Goal: Navigation & Orientation: Understand site structure

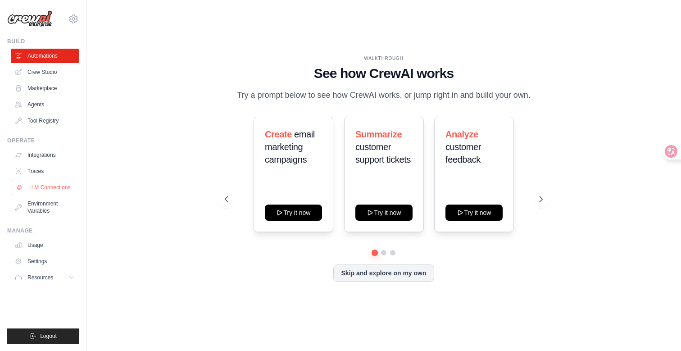
click at [48, 191] on link "LLM Connections" at bounding box center [46, 187] width 68 height 14
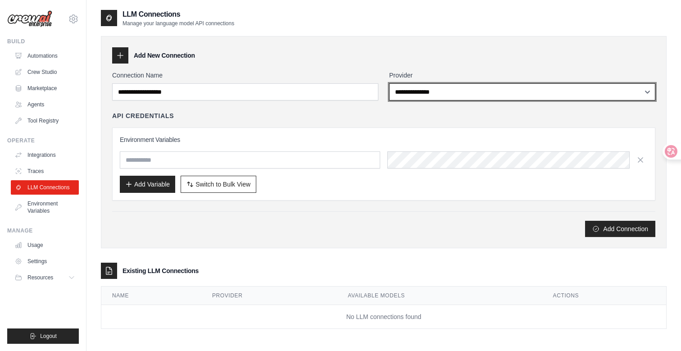
select select "**********"
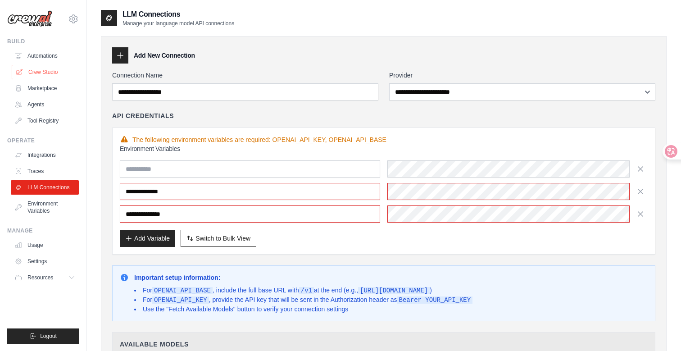
click at [39, 75] on link "Crew Studio" at bounding box center [46, 72] width 68 height 14
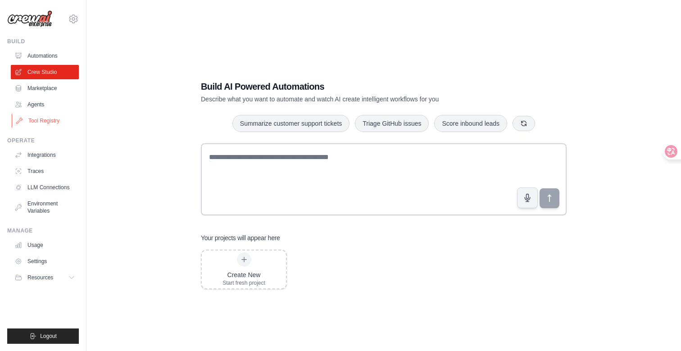
click at [66, 123] on link "Tool Registry" at bounding box center [46, 120] width 68 height 14
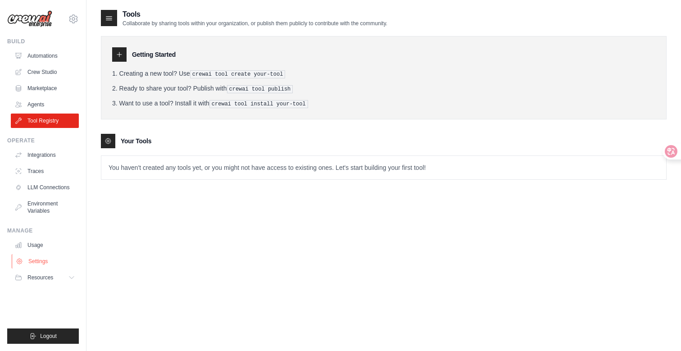
click at [43, 262] on link "Settings" at bounding box center [46, 261] width 68 height 14
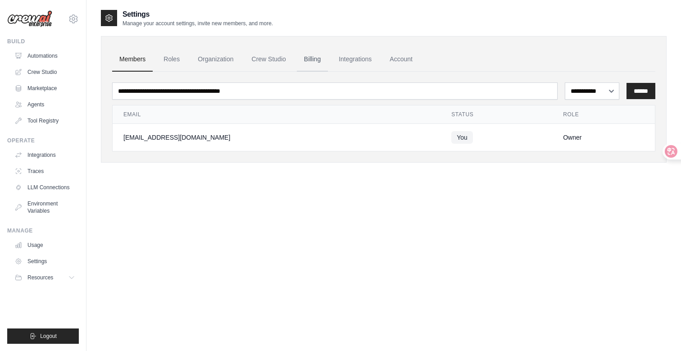
click at [315, 59] on link "Billing" at bounding box center [312, 59] width 31 height 24
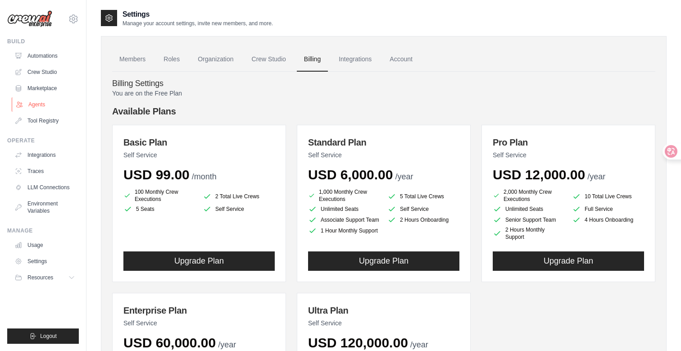
click at [41, 104] on link "Agents" at bounding box center [46, 104] width 68 height 14
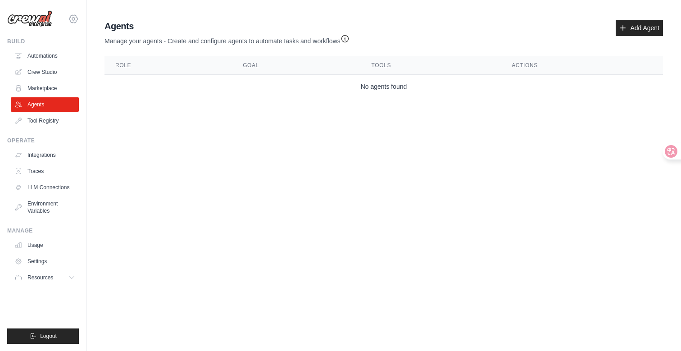
click at [74, 17] on icon at bounding box center [73, 19] width 11 height 11
click at [304, 163] on body "gilgemesh2012@gmail.com Settings Build Automations Crew Studio" at bounding box center [340, 175] width 681 height 351
click at [42, 259] on link "Settings" at bounding box center [46, 261] width 68 height 14
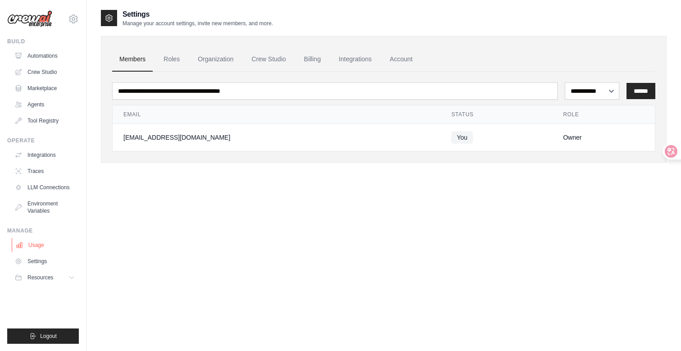
click at [40, 245] on link "Usage" at bounding box center [46, 245] width 68 height 14
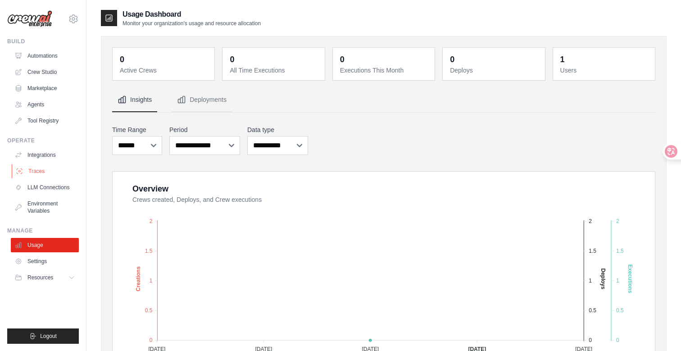
click at [41, 170] on link "Traces" at bounding box center [46, 171] width 68 height 14
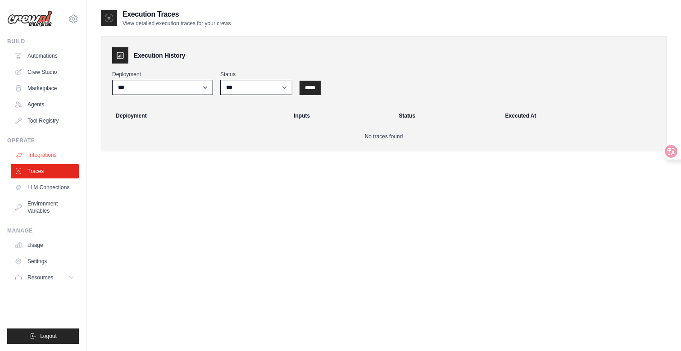
click at [56, 154] on link "Integrations" at bounding box center [46, 155] width 68 height 14
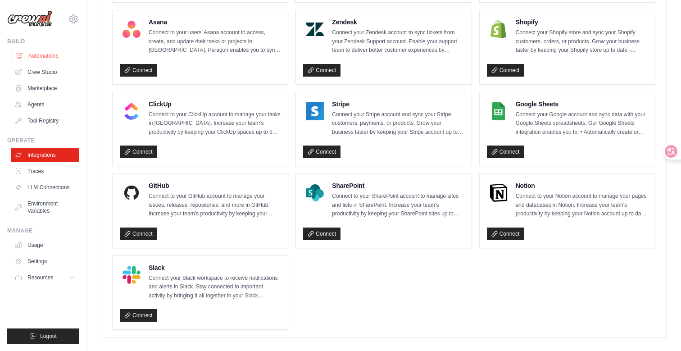
scroll to position [594, 0]
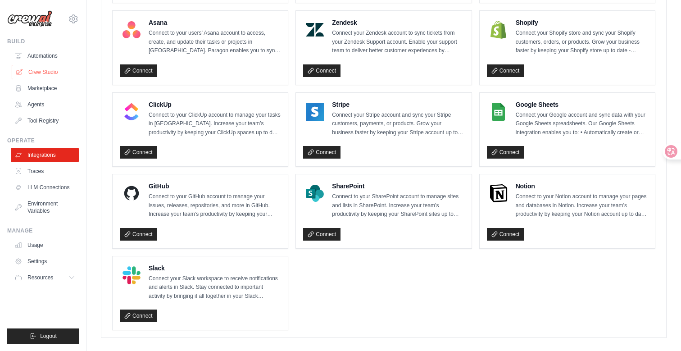
click at [42, 71] on link "Crew Studio" at bounding box center [46, 72] width 68 height 14
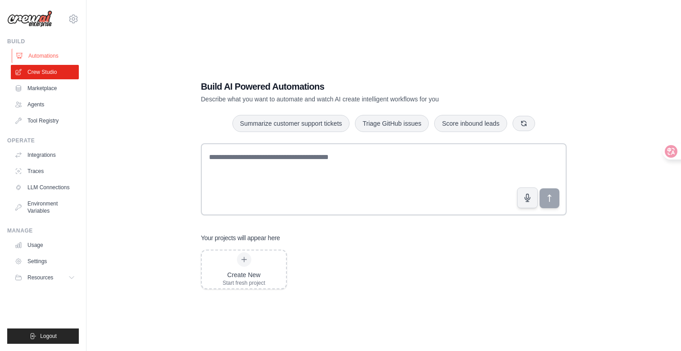
click at [49, 55] on link "Automations" at bounding box center [46, 56] width 68 height 14
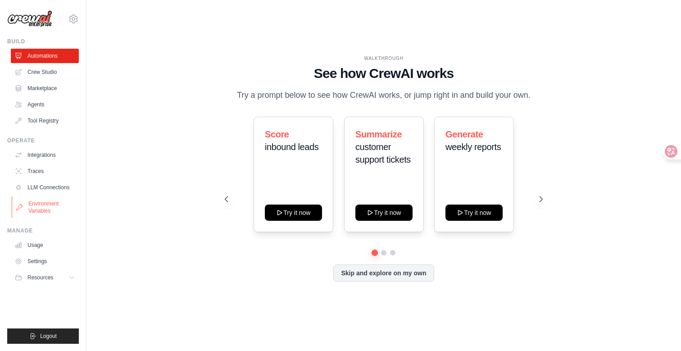
click at [52, 206] on link "Environment Variables" at bounding box center [46, 207] width 68 height 22
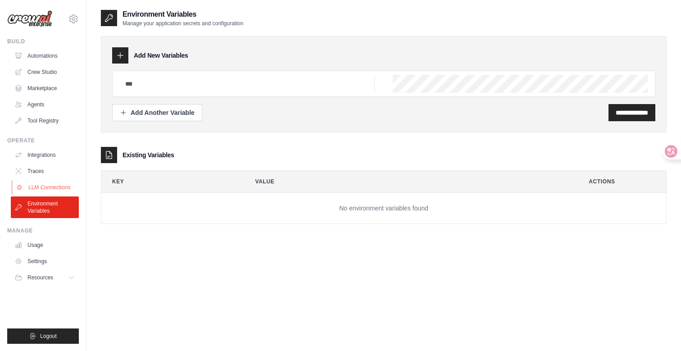
click at [53, 191] on link "LLM Connections" at bounding box center [46, 187] width 68 height 14
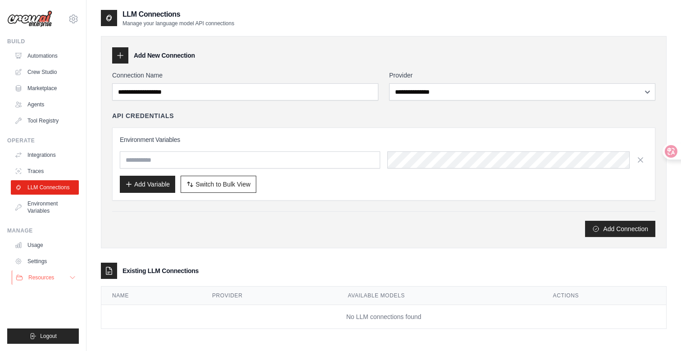
click at [46, 277] on span "Resources" at bounding box center [41, 277] width 26 height 7
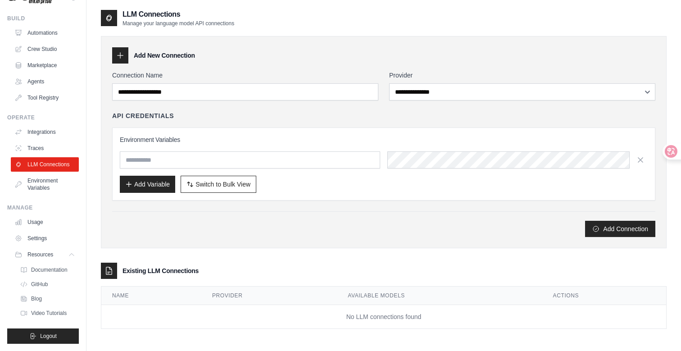
scroll to position [23, 0]
click at [47, 311] on span "Video Tutorials" at bounding box center [50, 312] width 36 height 7
